Goal: Use online tool/utility

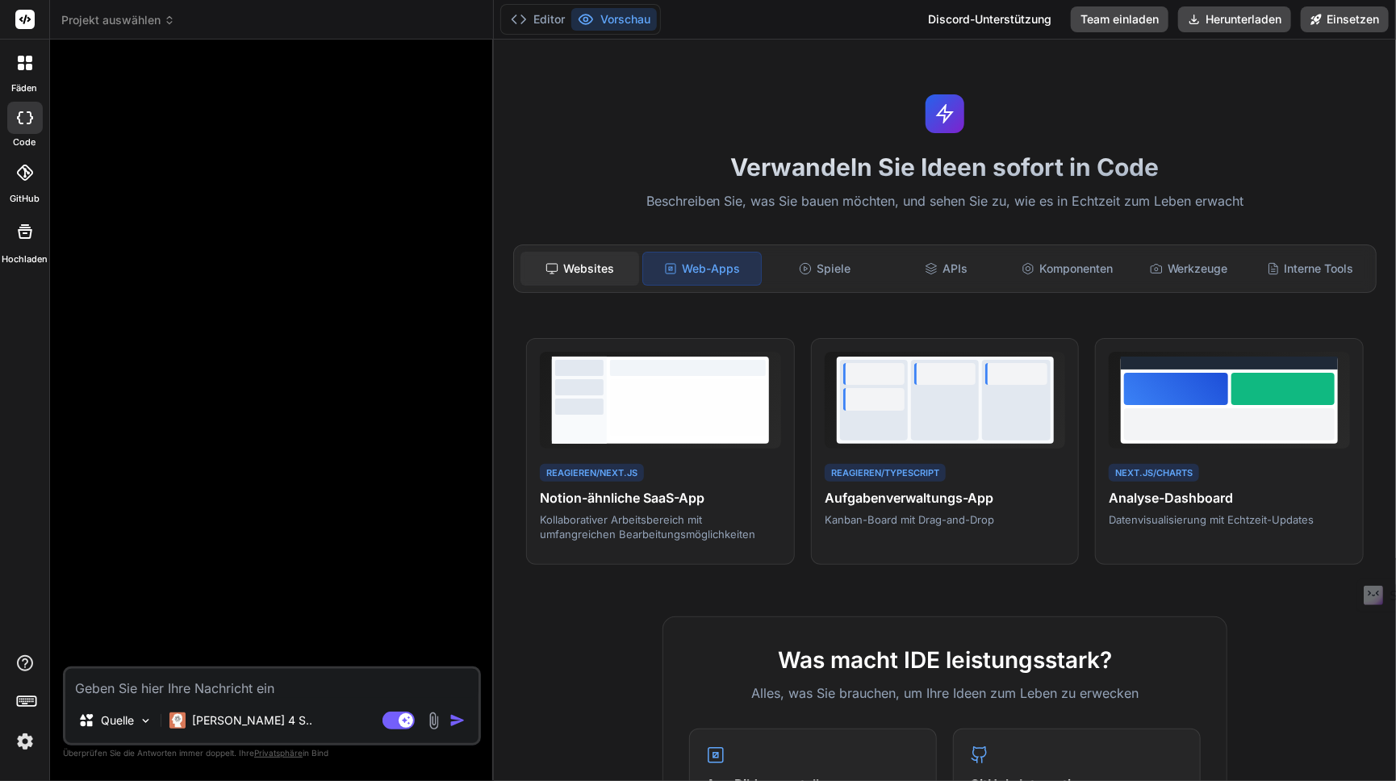
click at [595, 276] on div "Websites" at bounding box center [579, 269] width 119 height 34
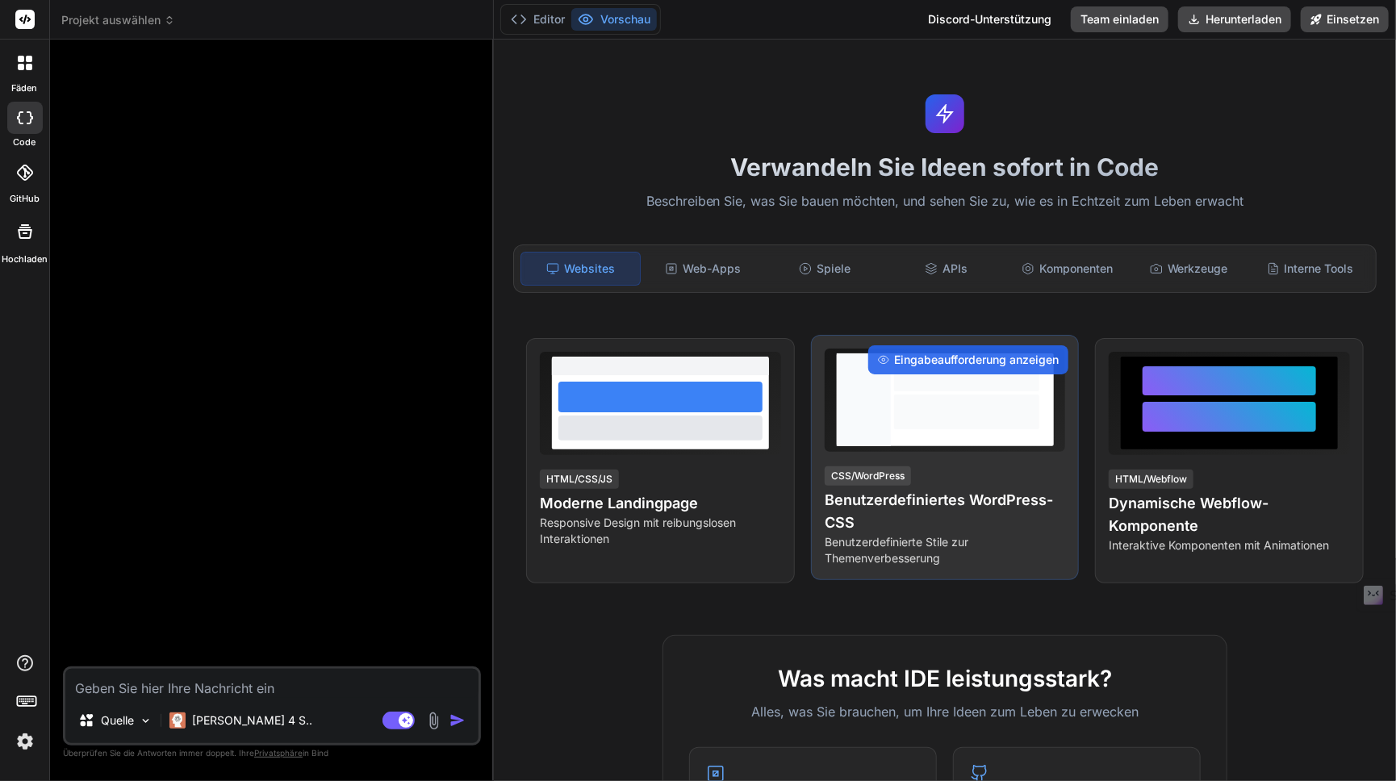
click at [924, 428] on div at bounding box center [967, 399] width 152 height 93
click at [1051, 474] on div "CSS/WordPress Benutzerdefiniertes WordPress-CSS Benutzerdefinierte Stile zur Th…" at bounding box center [945, 516] width 241 height 102
click at [1001, 508] on h4 "Benutzerdefiniertes WordPress-CSS" at bounding box center [945, 511] width 241 height 45
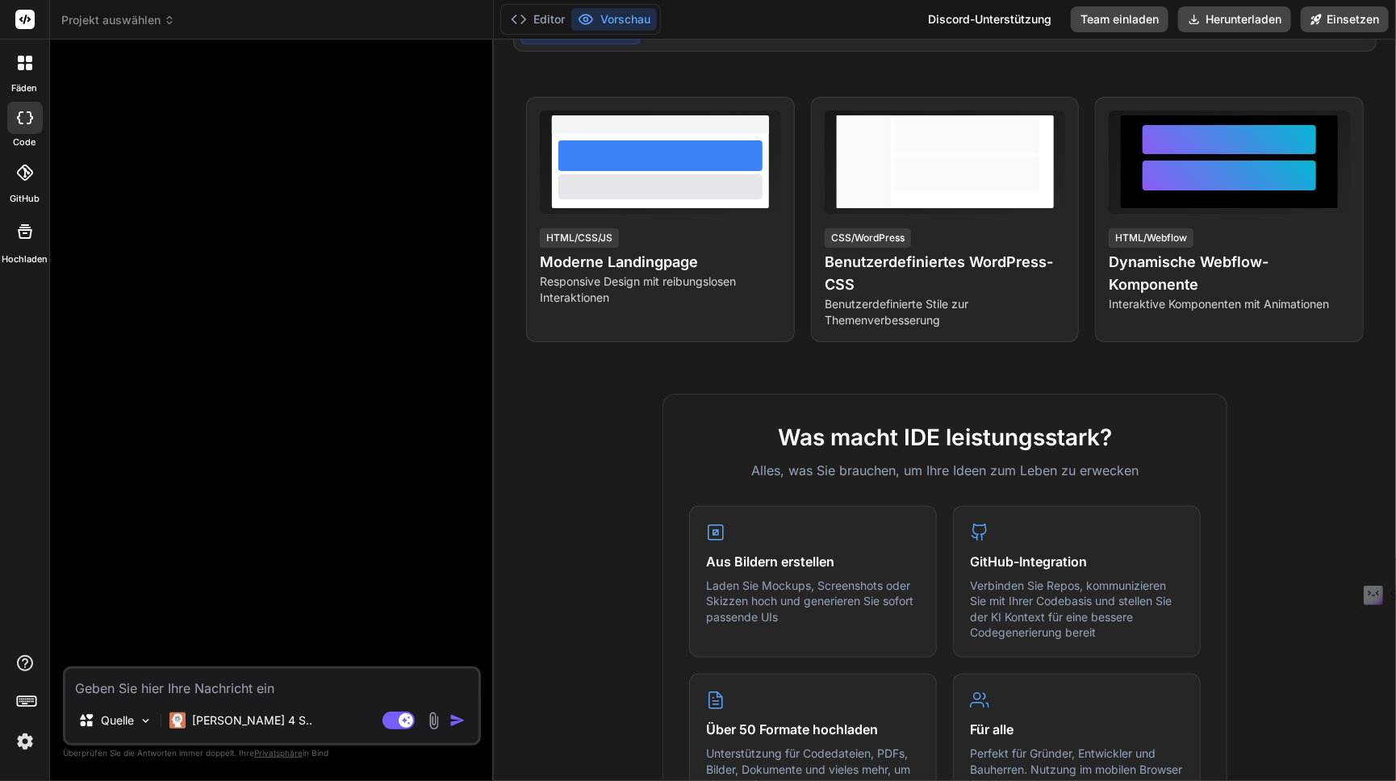
scroll to position [242, 0]
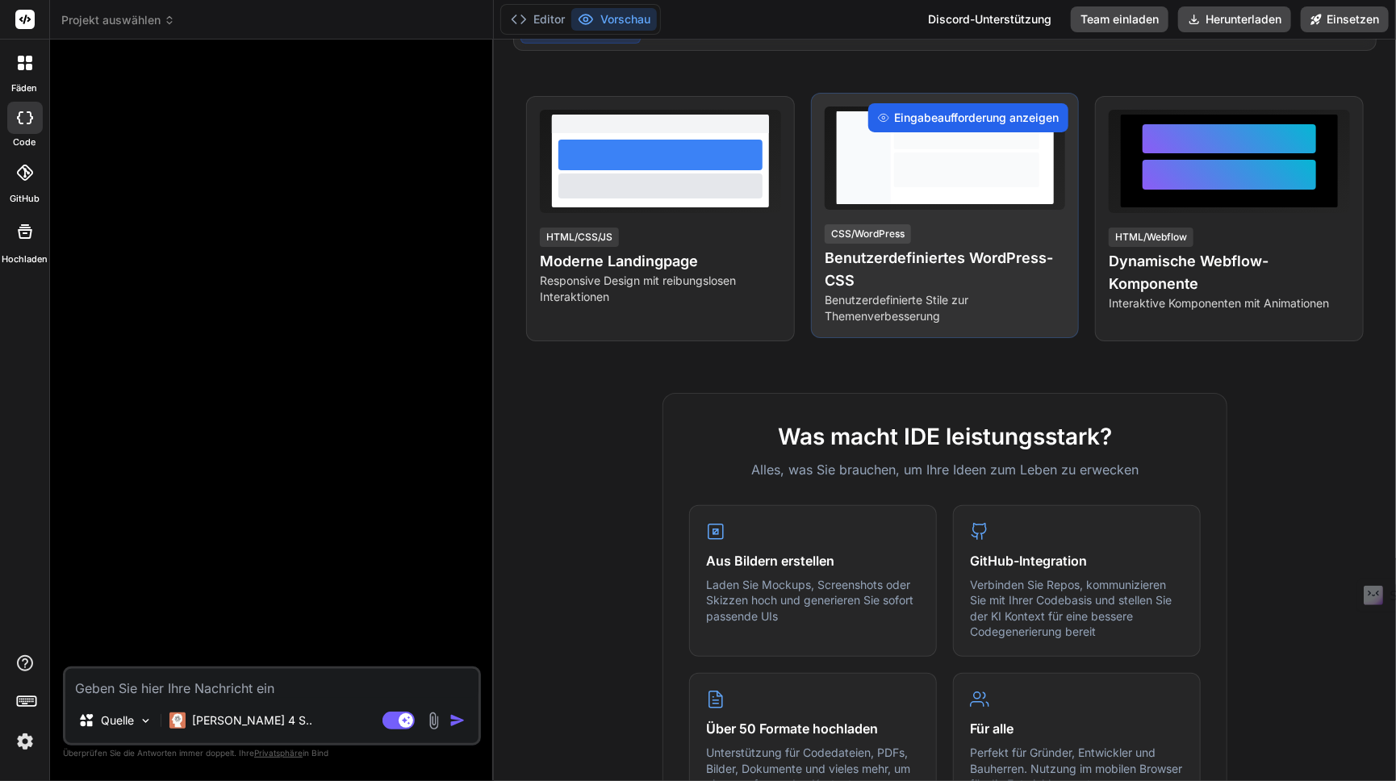
click at [976, 115] on font "Eingabeaufforderung anzeigen" at bounding box center [976, 118] width 165 height 14
